Goal: Task Accomplishment & Management: Complete application form

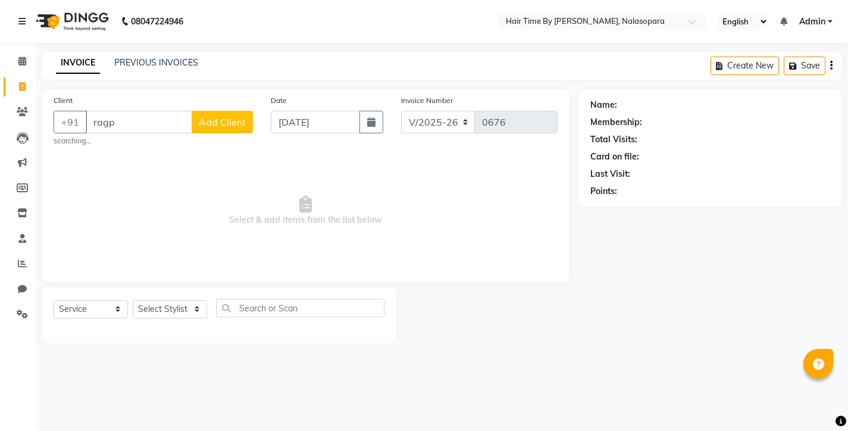
select select "8131"
select select "service"
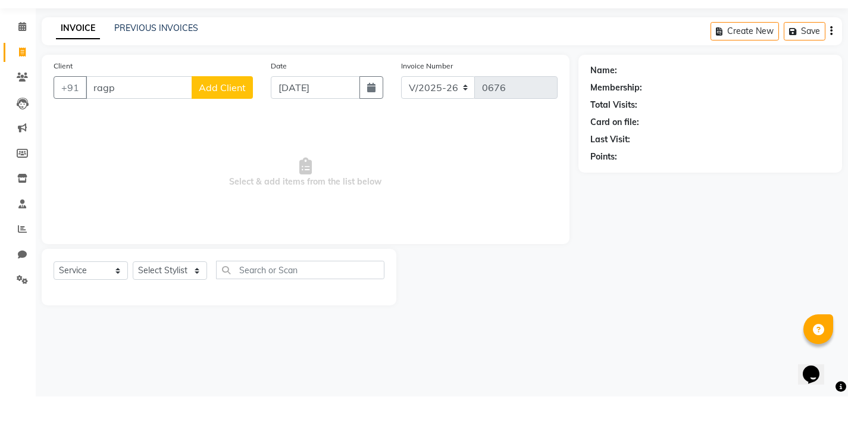
click at [111, 111] on input "ragp" at bounding box center [139, 122] width 107 height 23
type input "r"
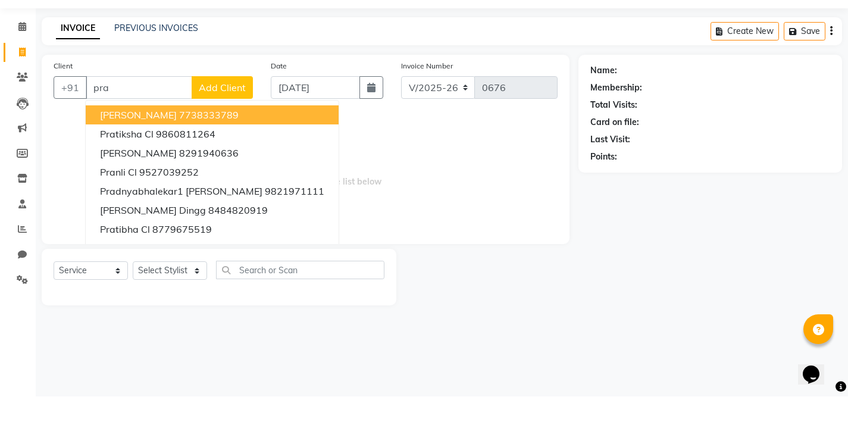
click at [136, 143] on span "[PERSON_NAME]" at bounding box center [138, 149] width 77 height 12
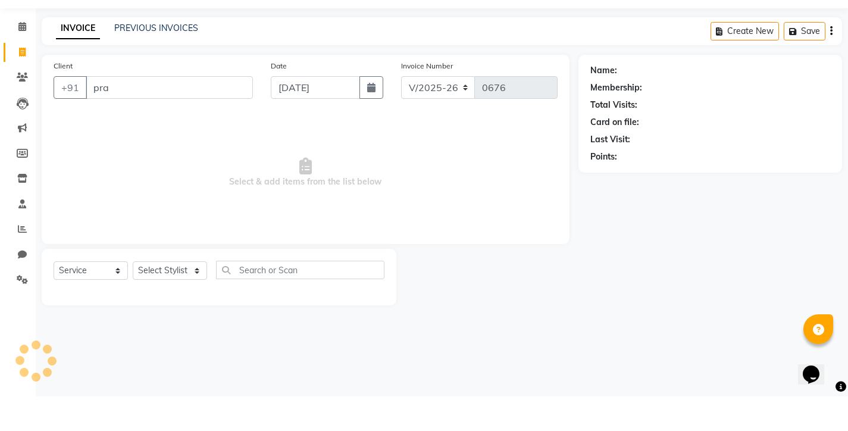
type input "7738333789"
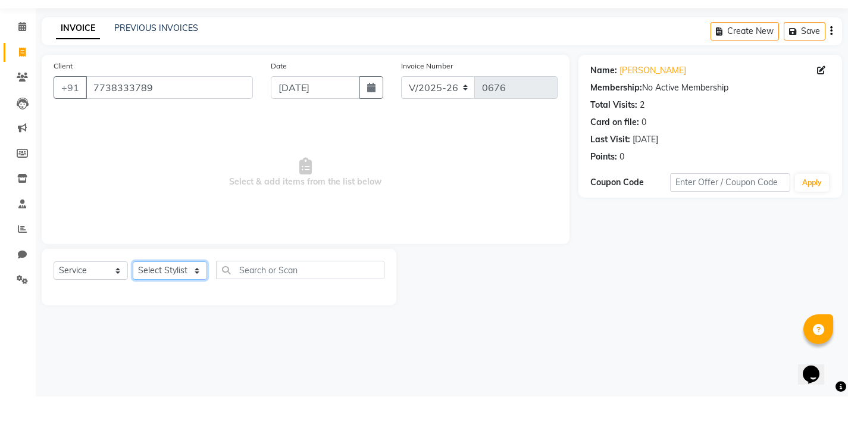
select select "75790"
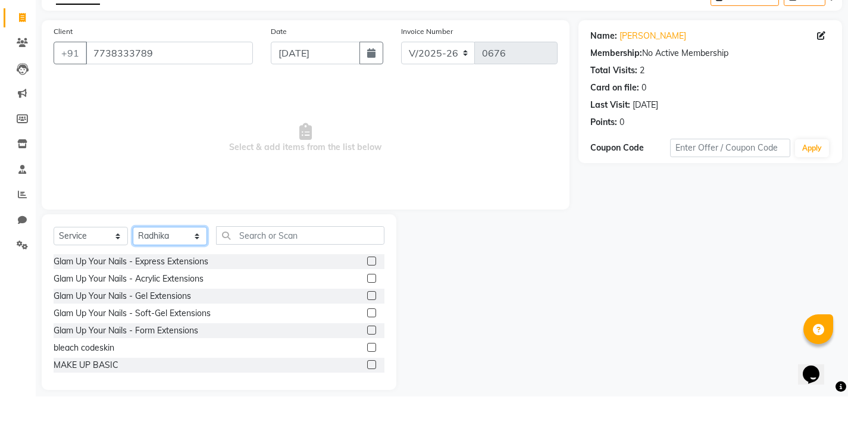
scroll to position [35, 0]
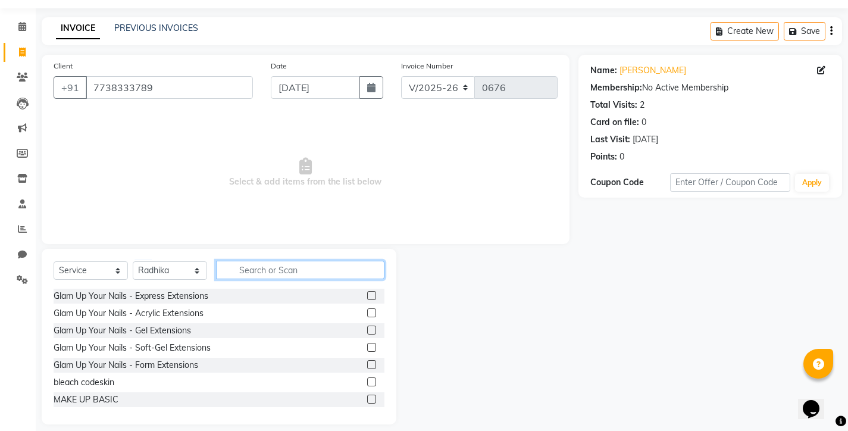
click at [240, 273] on input "text" at bounding box center [300, 270] width 168 height 18
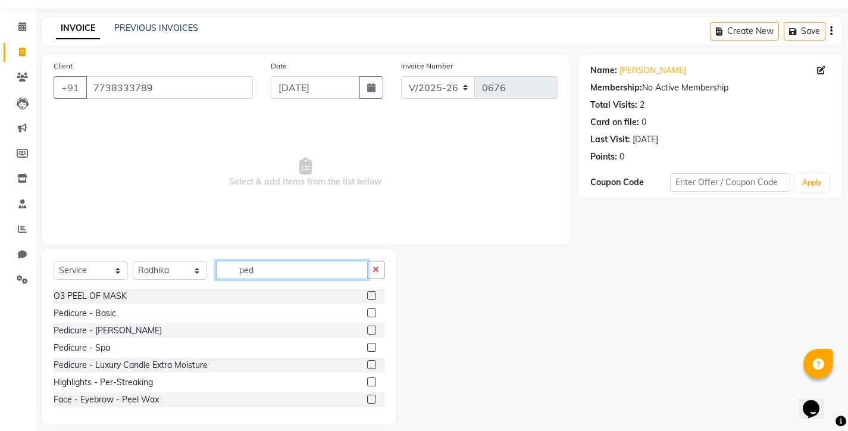
scroll to position [0, 0]
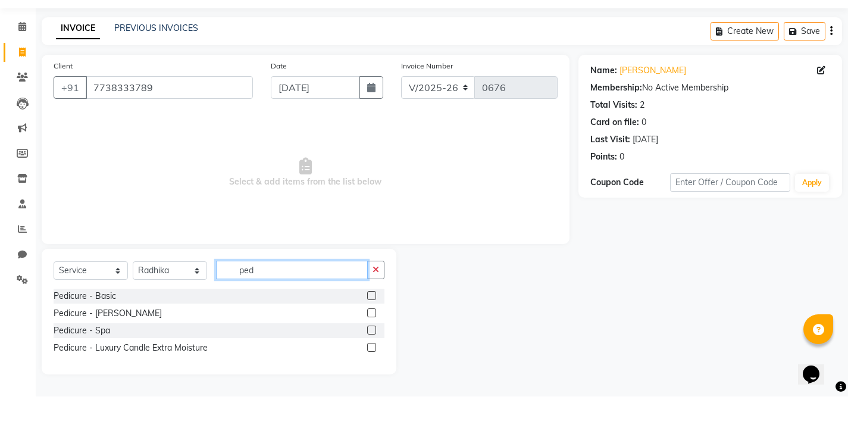
type input "ped"
click at [373, 343] on label at bounding box center [371, 347] width 9 height 9
click at [373, 344] on input "checkbox" at bounding box center [371, 348] width 8 height 8
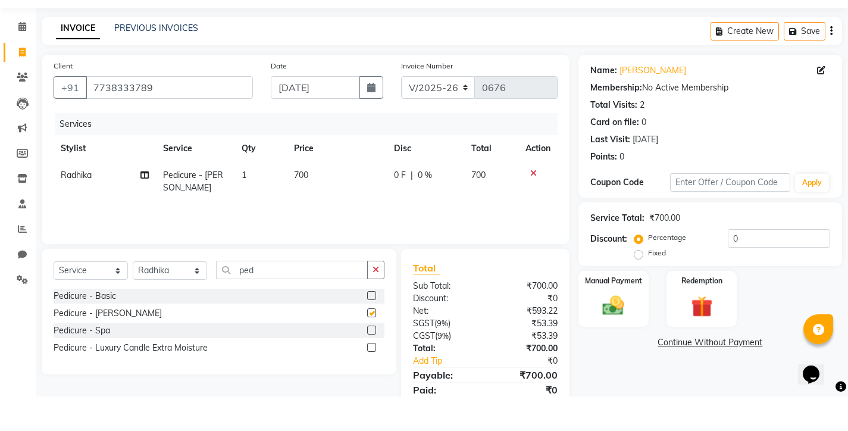
scroll to position [35, 0]
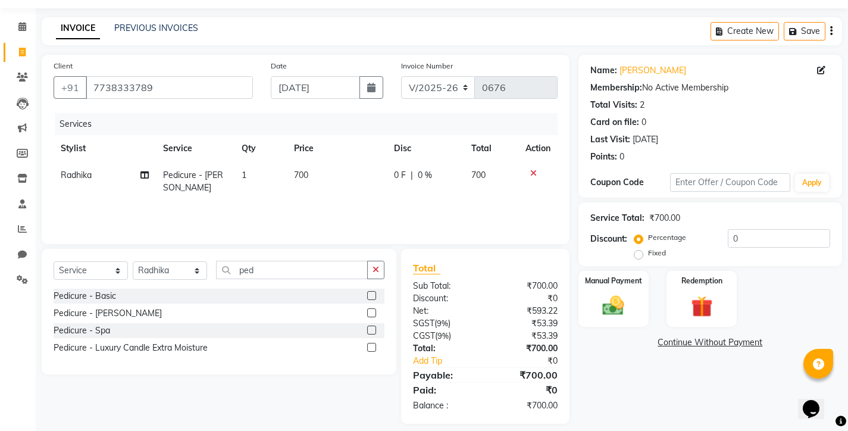
checkbox input "false"
click at [376, 268] on icon "button" at bounding box center [376, 269] width 7 height 8
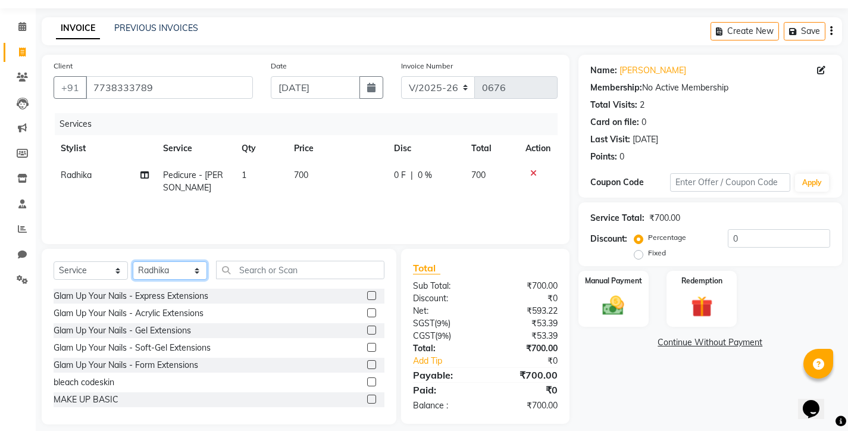
select select "75792"
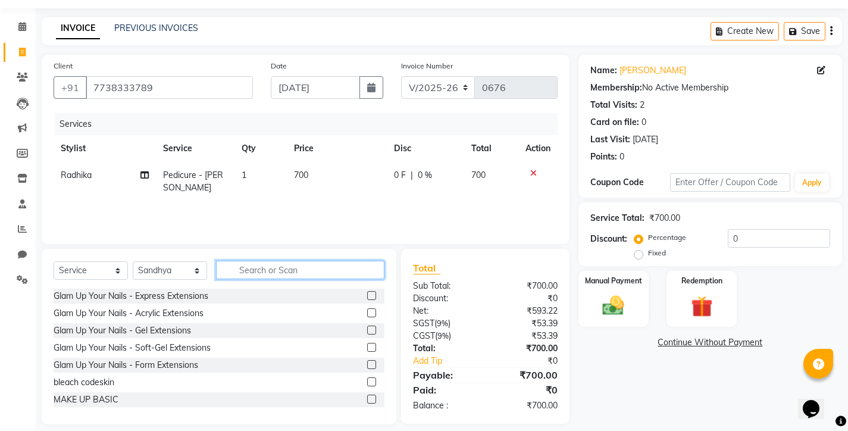
click at [245, 273] on input "text" at bounding box center [300, 270] width 168 height 18
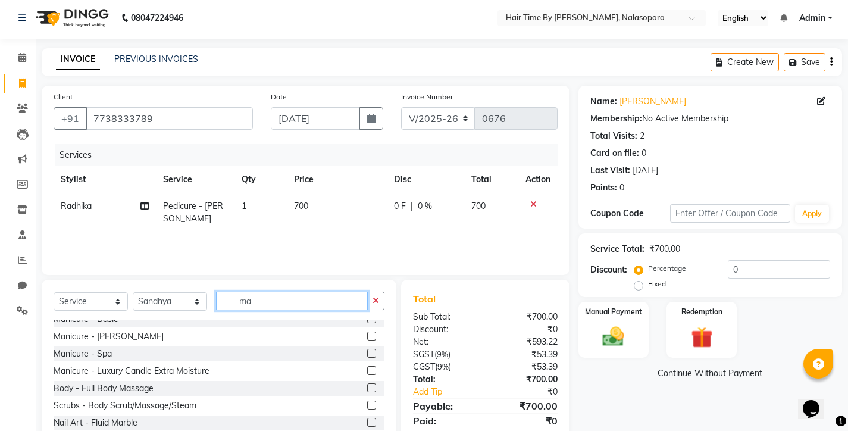
scroll to position [27, 0]
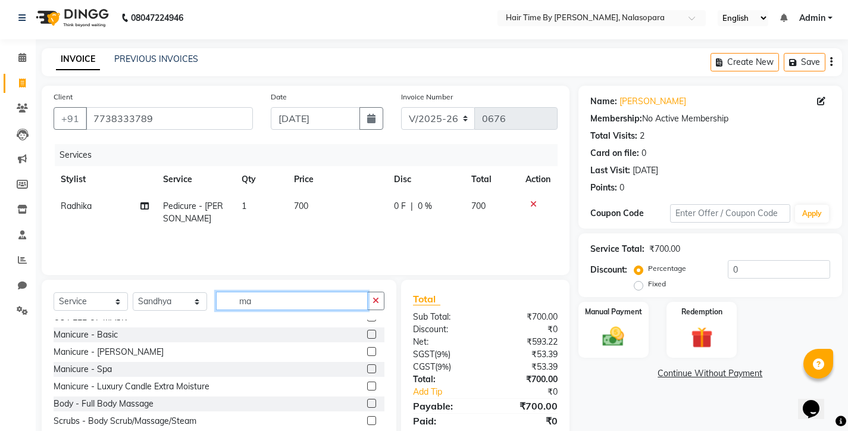
type input "ma"
click at [367, 352] on label at bounding box center [371, 351] width 9 height 9
click at [367, 352] on input "checkbox" at bounding box center [371, 352] width 8 height 8
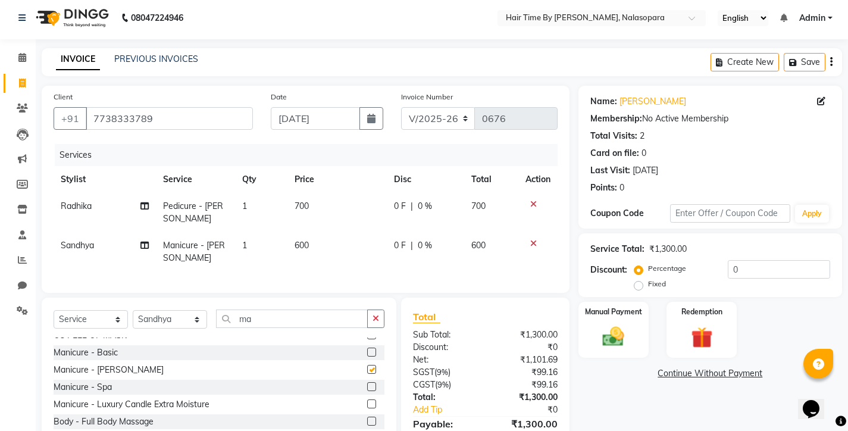
checkbox input "false"
click at [609, 333] on img at bounding box center [613, 337] width 36 height 26
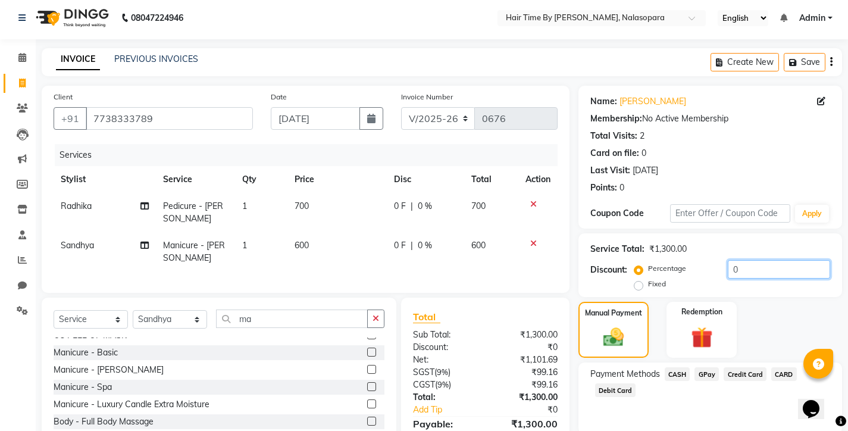
click at [736, 269] on input "0" at bounding box center [779, 269] width 102 height 18
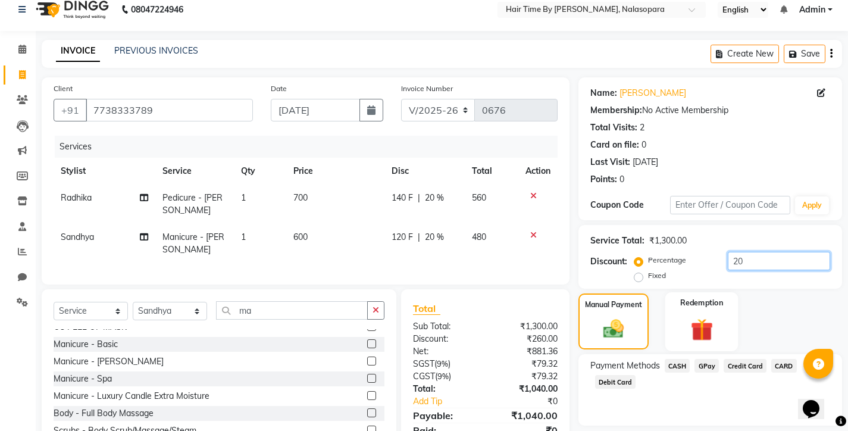
scroll to position [60, 0]
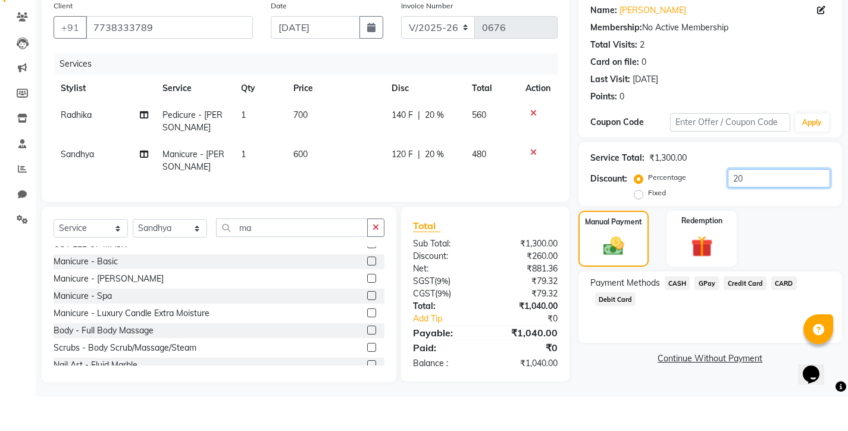
type input "20"
click at [710, 311] on span "GPay" at bounding box center [707, 318] width 24 height 14
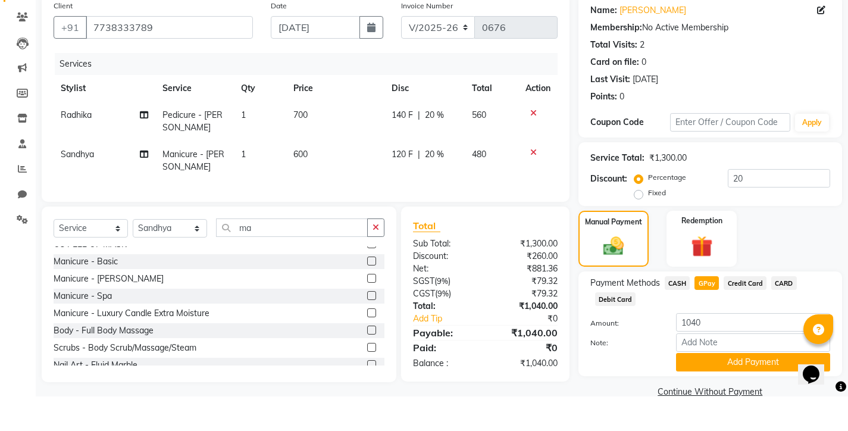
scroll to position [82, 0]
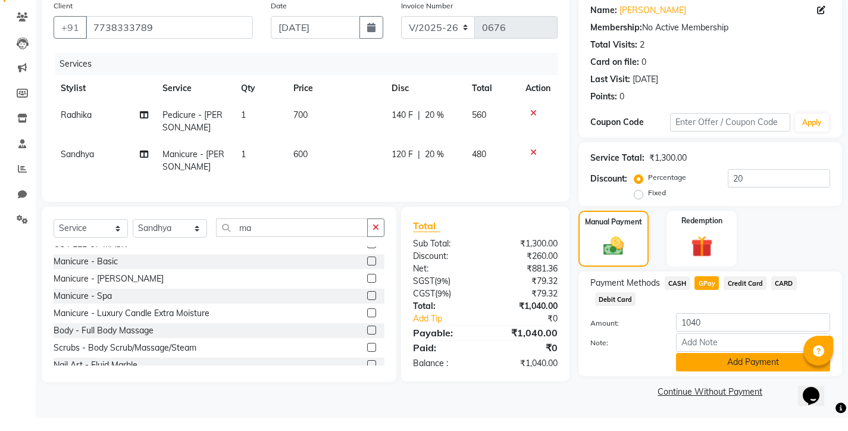
click at [731, 367] on button "Add Payment" at bounding box center [753, 375] width 154 height 18
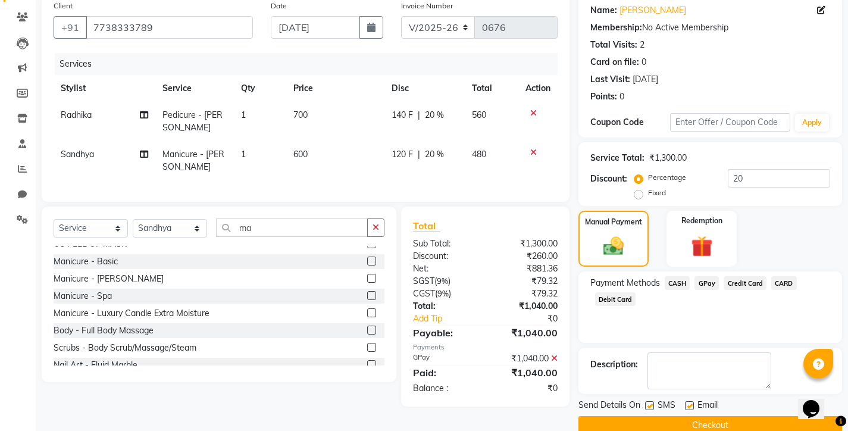
scroll to position [116, 0]
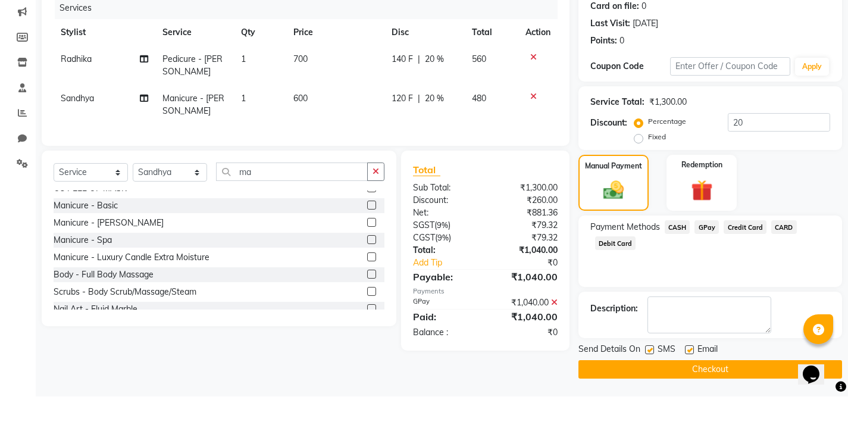
click at [650, 395] on button "Checkout" at bounding box center [711, 404] width 264 height 18
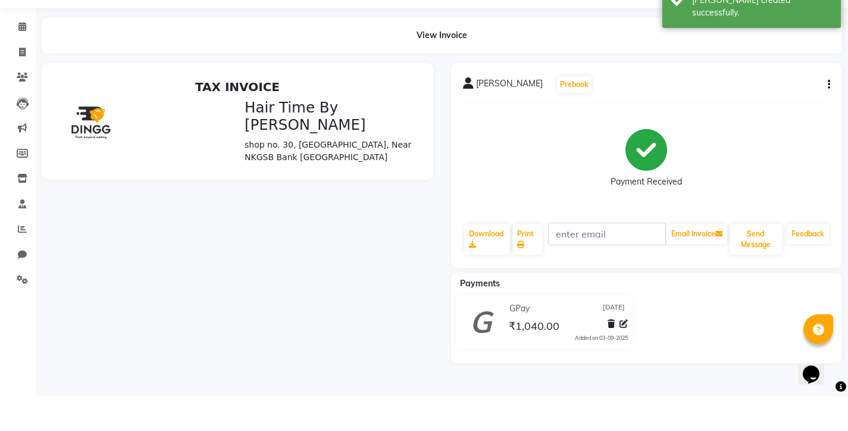
scroll to position [29, 0]
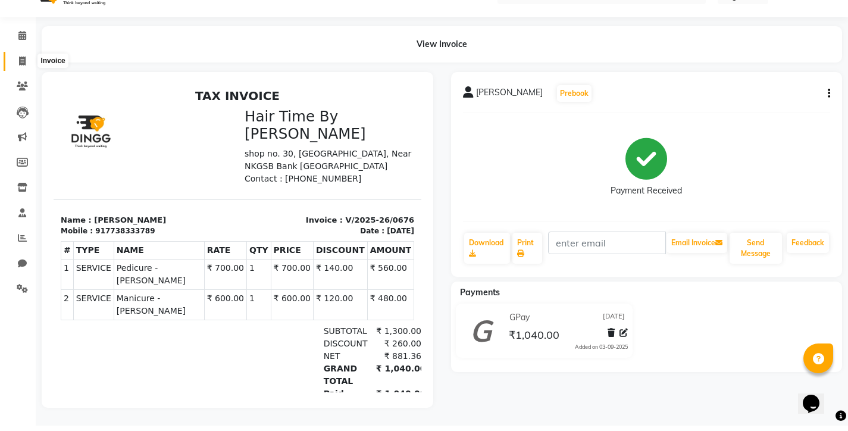
click at [23, 62] on icon at bounding box center [22, 66] width 7 height 9
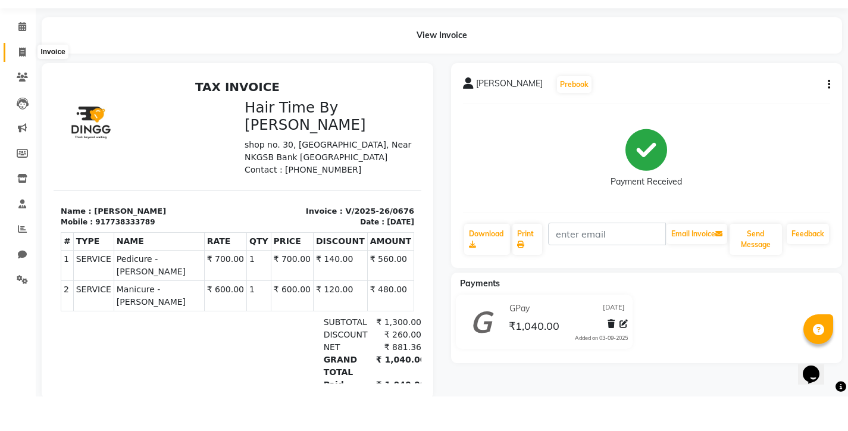
select select "8131"
select select "service"
